Goal: Task Accomplishment & Management: Use online tool/utility

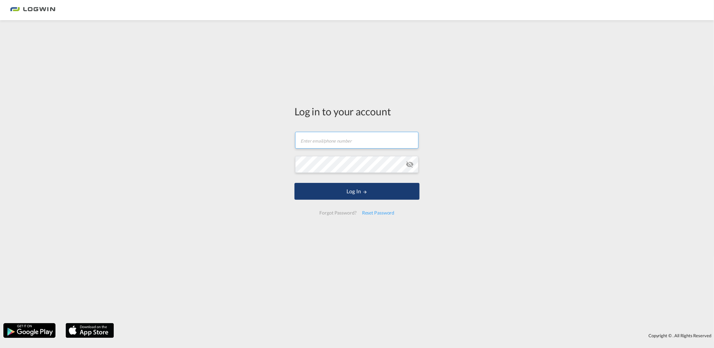
type input "[PERSON_NAME][EMAIL_ADDRESS][DOMAIN_NAME]"
click at [319, 196] on button "Log In" at bounding box center [356, 191] width 125 height 17
